Goal: Entertainment & Leisure: Browse casually

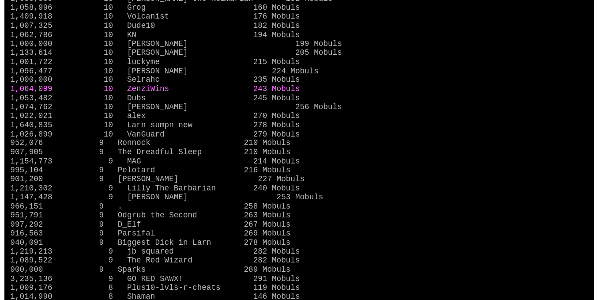
scroll to position [377, 0]
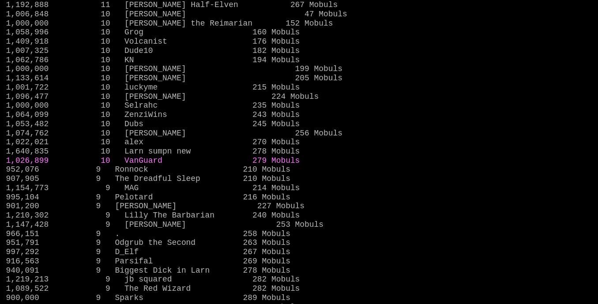
click at [155, 165] on link "1,026,899 10 VanGuard 279 Mobuls" at bounding box center [153, 160] width 294 height 9
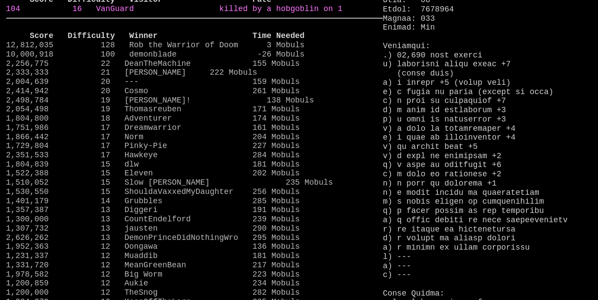
scroll to position [0, 0]
